Goal: Find specific page/section: Find specific page/section

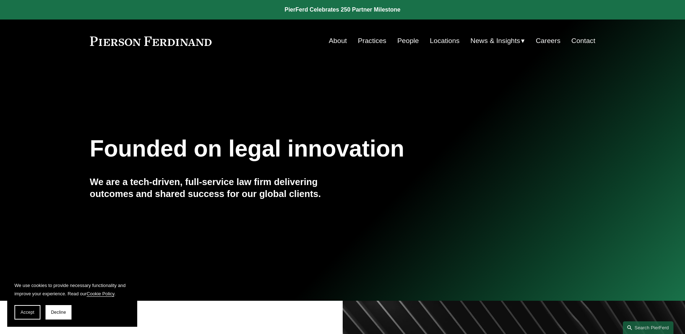
click at [585, 38] on link "Contact" at bounding box center [584, 41] width 24 height 14
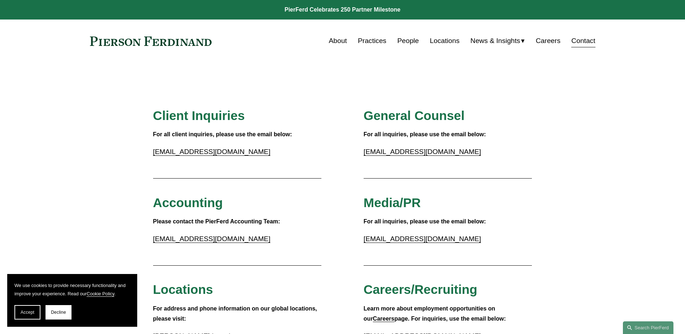
click at [404, 40] on link "People" at bounding box center [408, 41] width 22 height 14
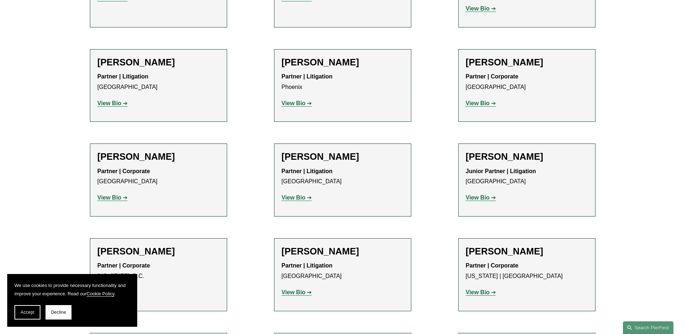
scroll to position [8409, 0]
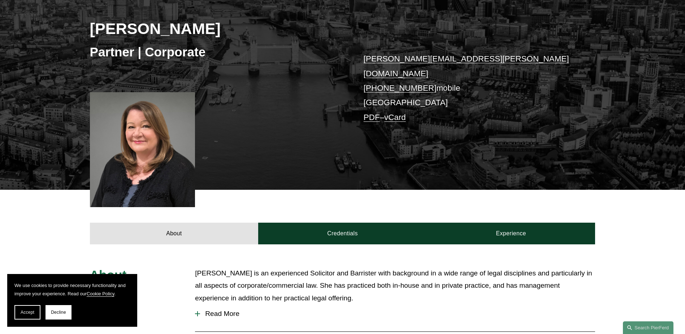
scroll to position [173, 0]
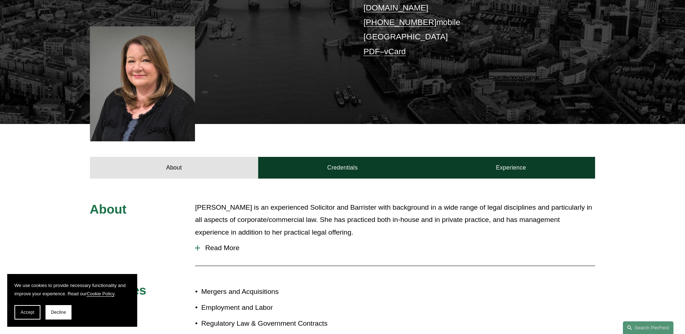
click at [221, 244] on span "Read More" at bounding box center [397, 248] width 395 height 8
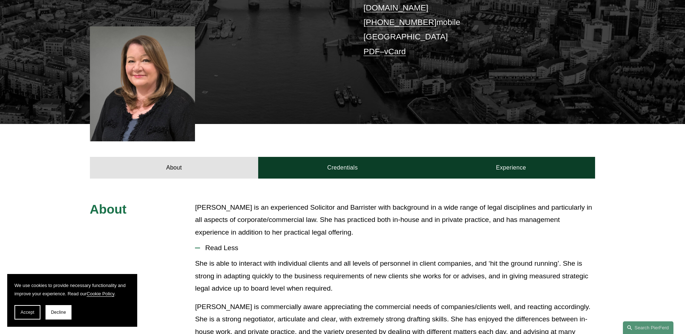
click at [221, 244] on span "Read Less" at bounding box center [397, 248] width 395 height 8
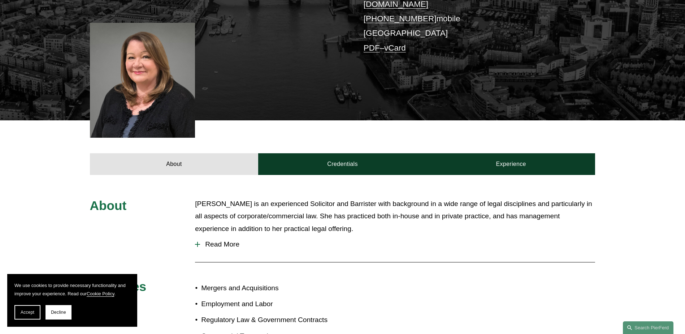
scroll to position [177, 0]
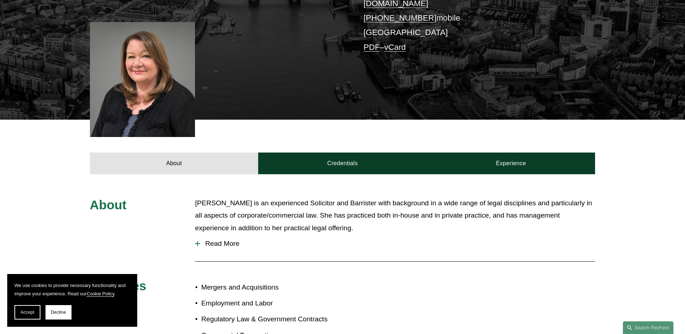
click at [225, 240] on span "Read More" at bounding box center [397, 244] width 395 height 8
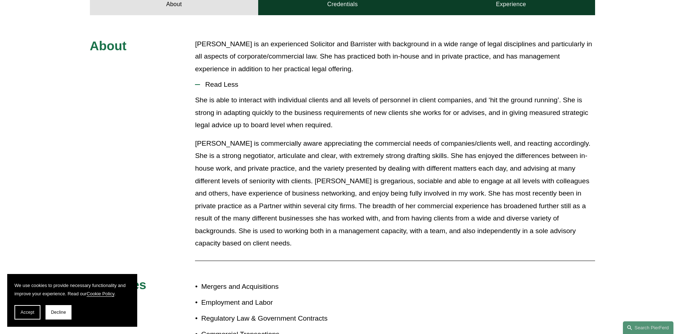
scroll to position [334, 0]
